Goal: Information Seeking & Learning: Find specific fact

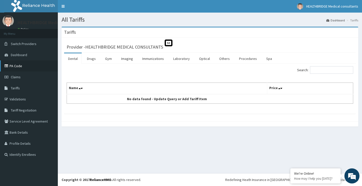
click at [7, 64] on link "PA Code" at bounding box center [29, 65] width 58 height 11
click at [92, 59] on link "Drugs" at bounding box center [91, 58] width 17 height 11
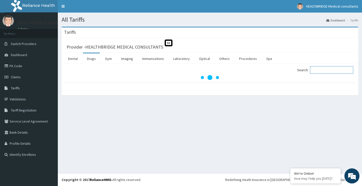
click at [342, 71] on input "Search:" at bounding box center [331, 70] width 43 height 8
type input "eye"
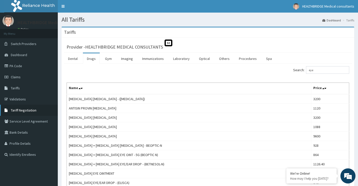
click at [26, 112] on span "Tariff Negotiation" at bounding box center [24, 110] width 26 height 5
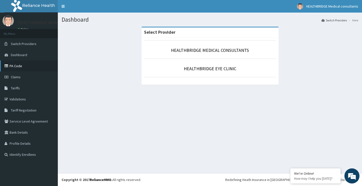
click at [25, 68] on link "PA Code" at bounding box center [29, 65] width 58 height 11
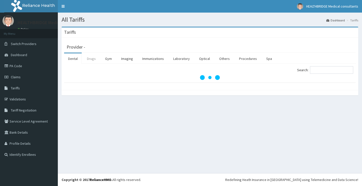
click at [95, 59] on link "Drugs" at bounding box center [91, 58] width 17 height 11
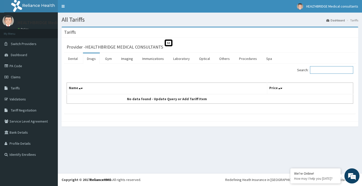
click at [324, 73] on input "Search:" at bounding box center [331, 70] width 43 height 8
paste input "Betamethason"
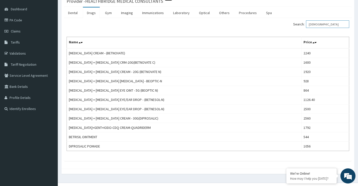
scroll to position [50, 0]
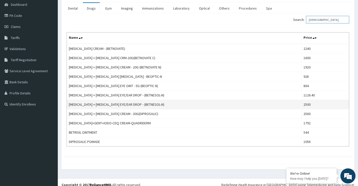
type input "Betamethas"
drag, startPoint x: 95, startPoint y: 105, endPoint x: 69, endPoint y: 107, distance: 25.7
click at [69, 107] on td "BETAMETHASONE + NEOMYCIN EYE/EAR DROP - (BETNESOL-N)" at bounding box center [184, 104] width 235 height 9
copy td "BETAMETHASONE"
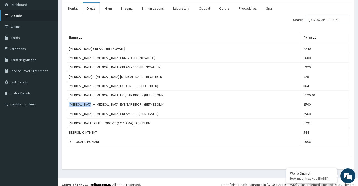
click at [27, 19] on link "PA Code" at bounding box center [29, 15] width 58 height 11
